Goal: Transaction & Acquisition: Purchase product/service

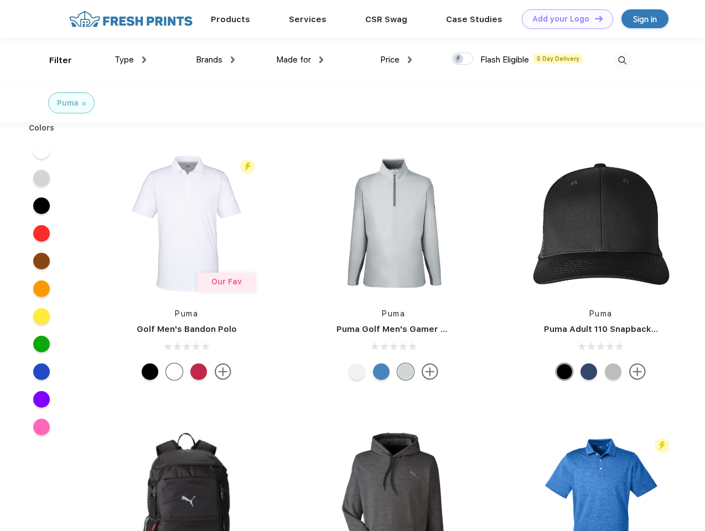
scroll to position [1, 0]
click at [563, 19] on link "Add your Logo Design Tool" at bounding box center [567, 18] width 91 height 19
click at [0, 0] on div "Design Tool" at bounding box center [0, 0] width 0 height 0
click at [594, 18] on link "Add your Logo Design Tool" at bounding box center [567, 18] width 91 height 19
click at [53, 60] on div "Filter" at bounding box center [60, 60] width 23 height 13
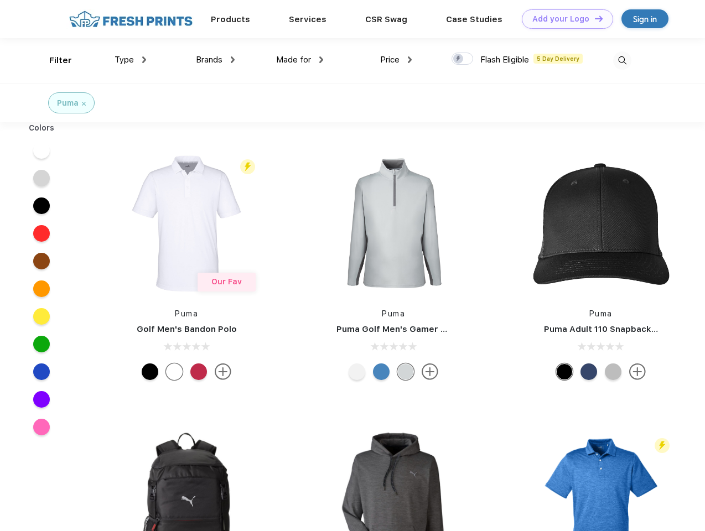
click at [131, 60] on span "Type" at bounding box center [124, 60] width 19 height 10
click at [215, 60] on span "Brands" at bounding box center [209, 60] width 27 height 10
click at [300, 60] on span "Made for" at bounding box center [293, 60] width 35 height 10
click at [396, 60] on span "Price" at bounding box center [389, 60] width 19 height 10
click at [462, 59] on div at bounding box center [462, 59] width 22 height 12
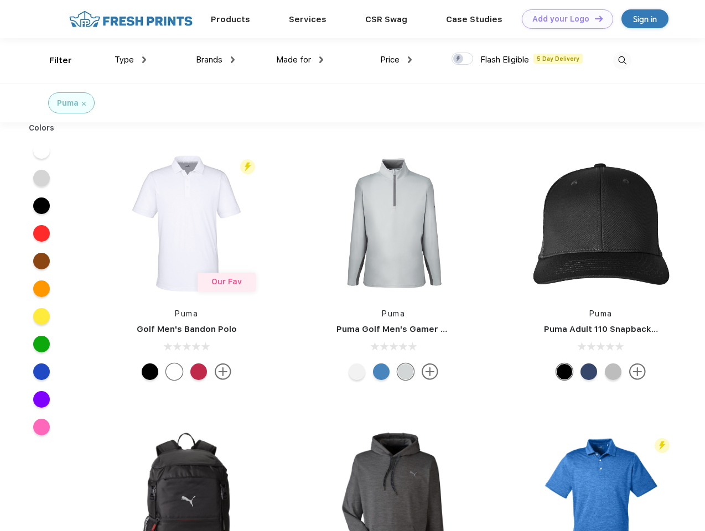
click at [459, 59] on input "checkbox" at bounding box center [454, 55] width 7 height 7
click at [622, 60] on img at bounding box center [622, 60] width 18 height 18
